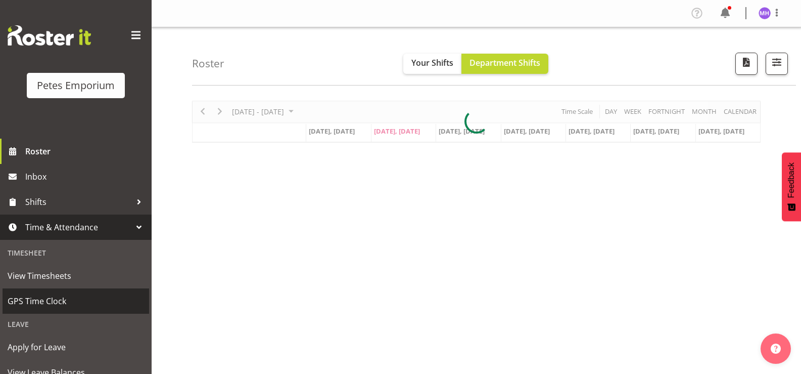
click at [60, 303] on span "GPS Time Clock" at bounding box center [76, 300] width 136 height 15
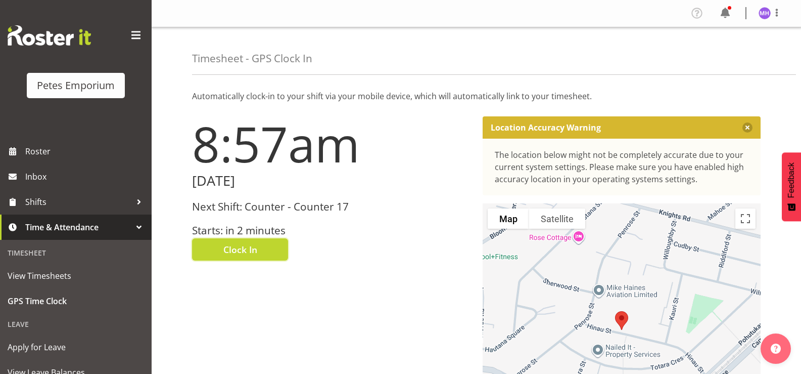
drag, startPoint x: 257, startPoint y: 252, endPoint x: 360, endPoint y: 230, distance: 106.1
click at [309, 244] on div "Clock In" at bounding box center [331, 248] width 279 height 24
click at [259, 245] on button "Clock In" at bounding box center [240, 249] width 96 height 22
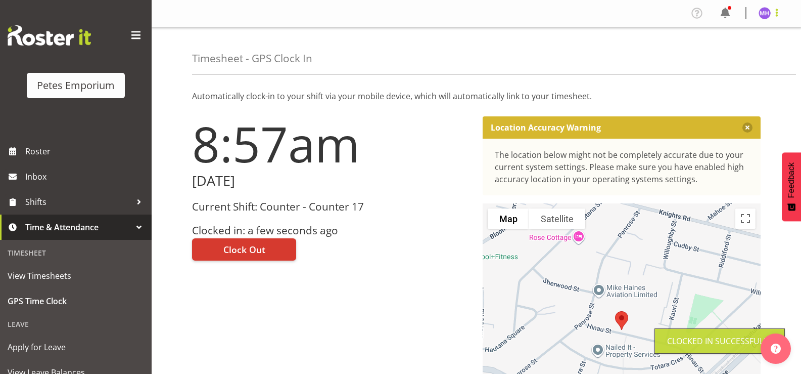
click at [776, 18] on span at bounding box center [777, 13] width 12 height 12
click at [751, 54] on link "Log Out" at bounding box center [734, 53] width 97 height 18
